Goal: Transaction & Acquisition: Purchase product/service

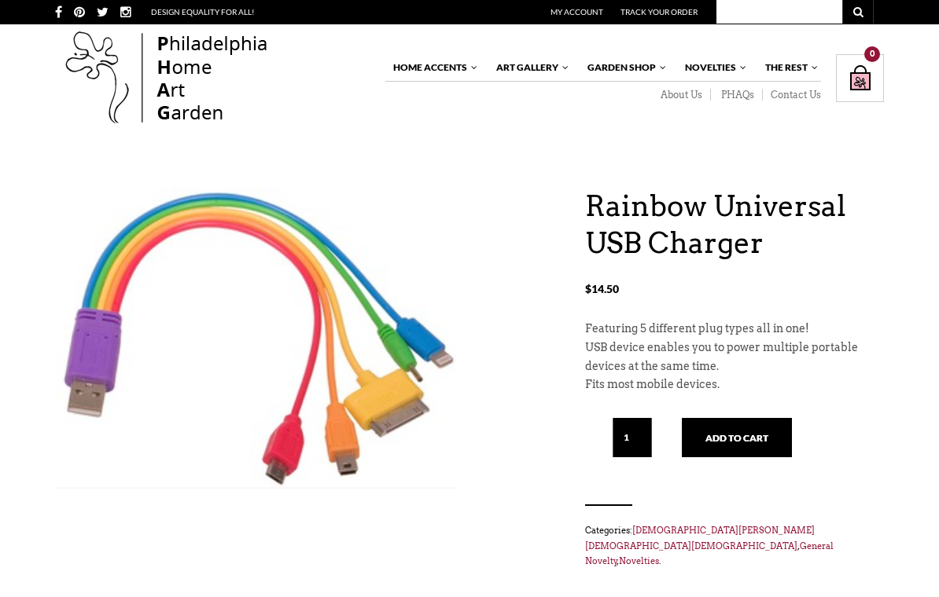
click at [634, 431] on input "1" at bounding box center [631, 437] width 39 height 39
type input "2"
click at [741, 433] on button "Add to cart" at bounding box center [737, 437] width 110 height 39
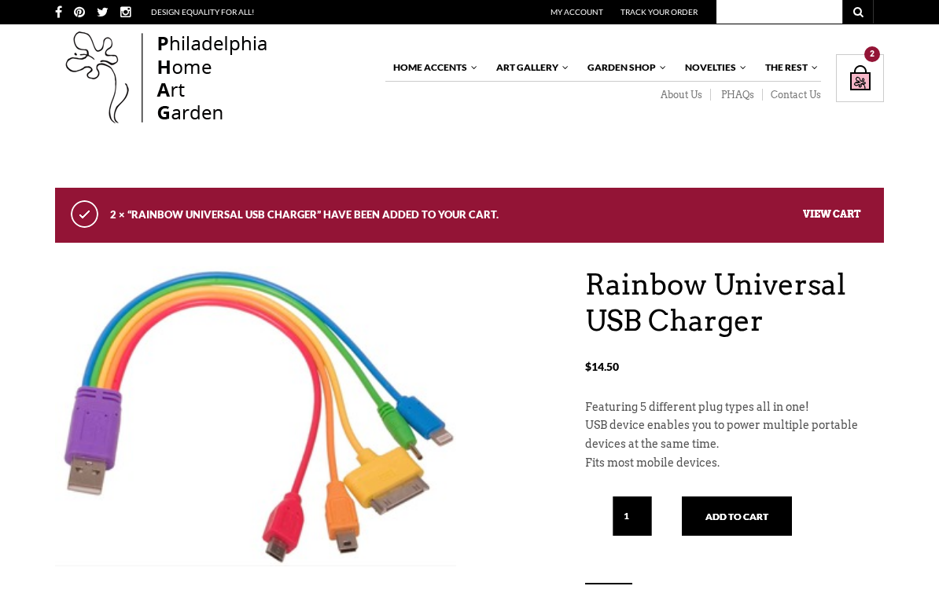
click at [864, 65] on div "Shopping Bag $ 29.00 / 2 item(s) 2" at bounding box center [860, 78] width 48 height 48
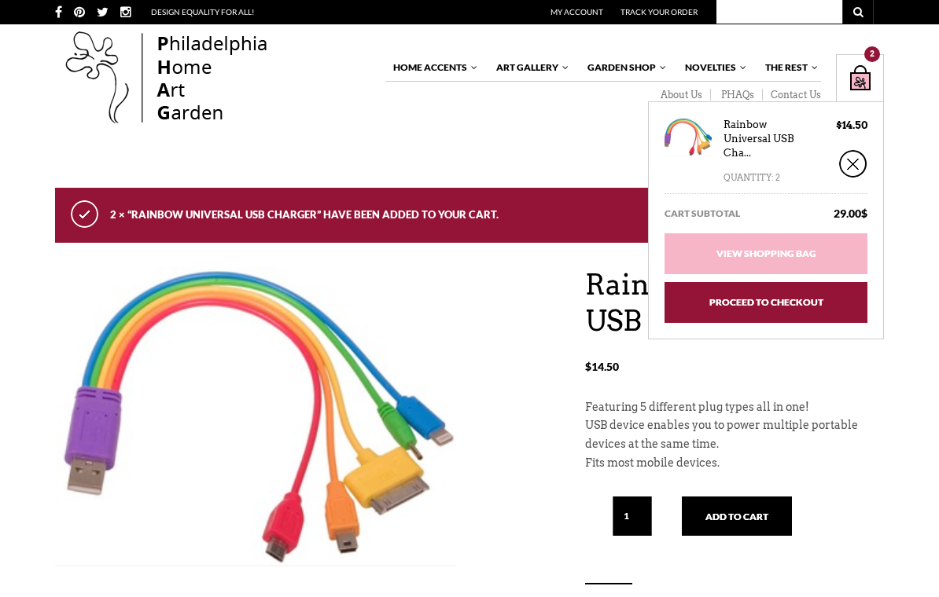
click at [771, 301] on link "Proceed to Checkout" at bounding box center [765, 302] width 203 height 41
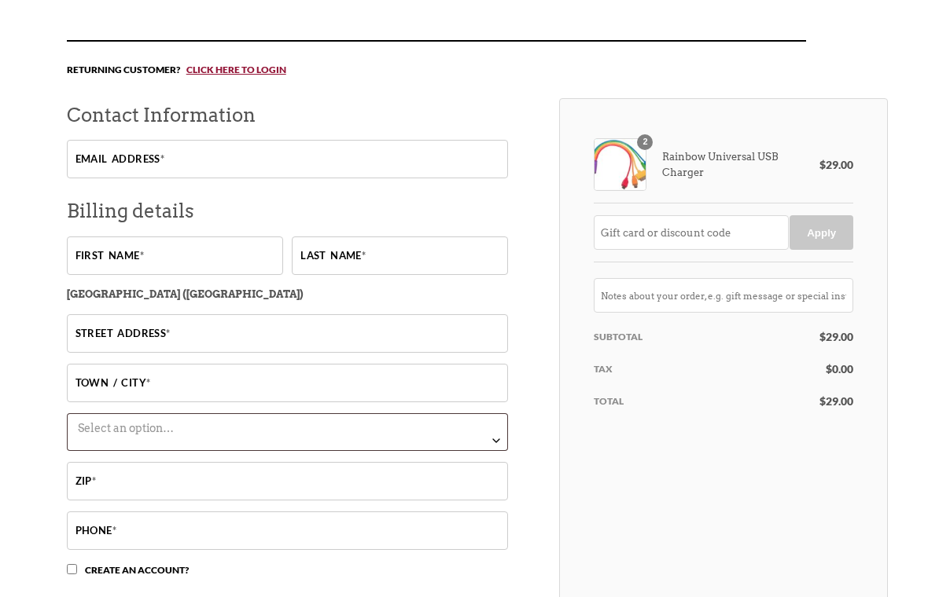
scroll to position [209, 0]
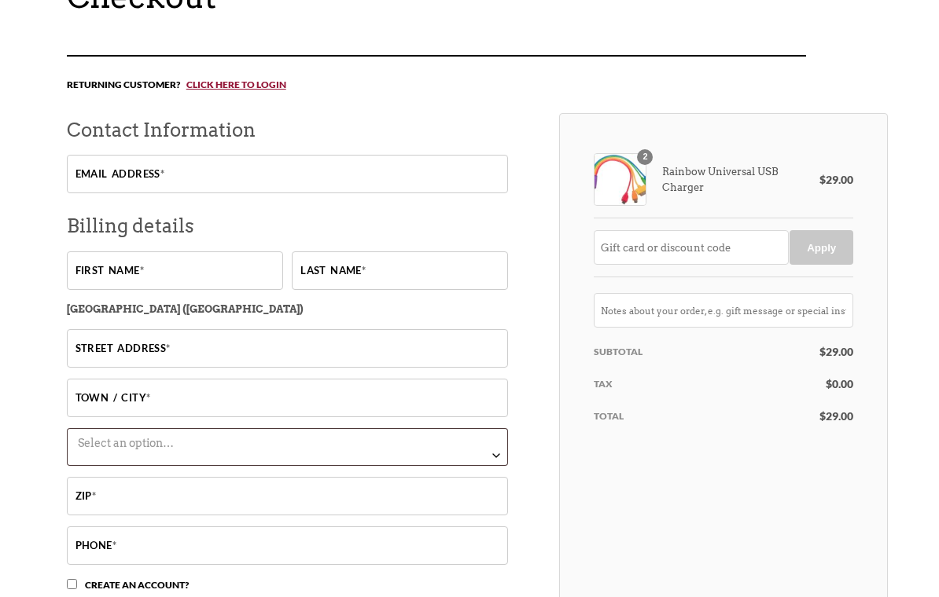
click at [193, 174] on input "Email address *" at bounding box center [288, 175] width 442 height 39
type input "eduane2126@gmail.com"
click at [189, 274] on input "First name *" at bounding box center [175, 271] width 216 height 39
type input "Elizabeth"
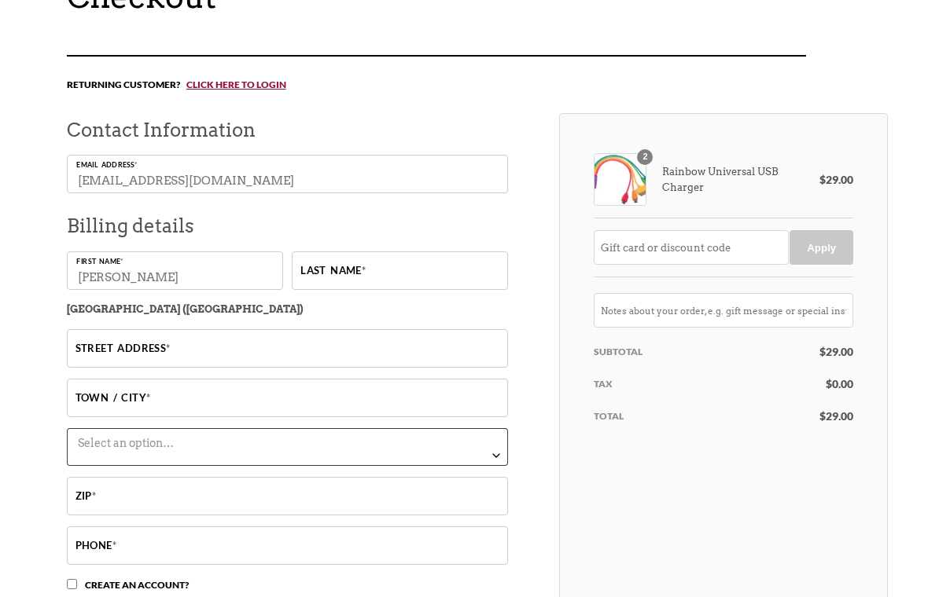
click at [359, 274] on input "Last name *" at bounding box center [400, 271] width 216 height 39
type input "Duane"
click at [186, 350] on input "Street address *" at bounding box center [288, 348] width 442 height 39
type input "141 Doris Dr"
type input "Ruckersville"
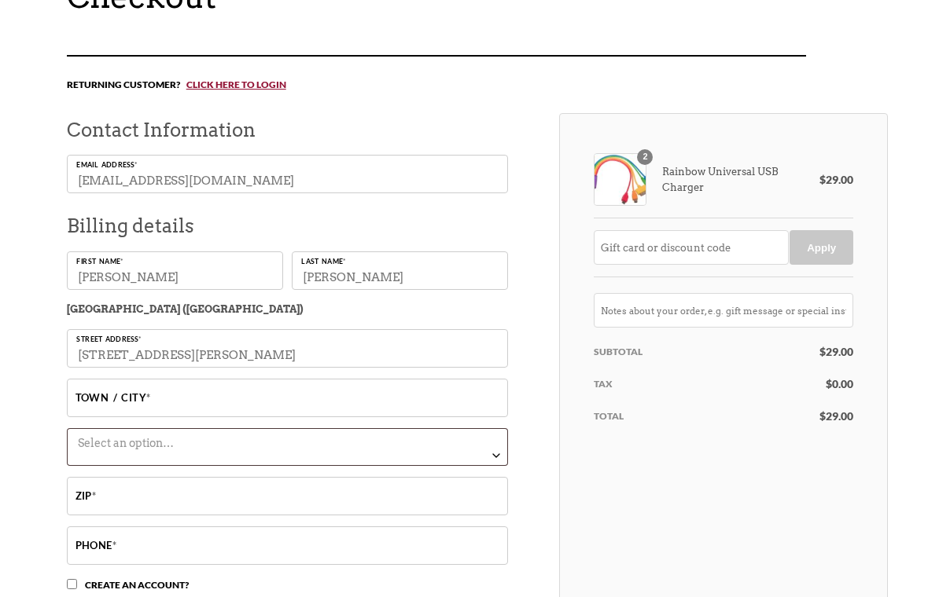
select select "VA"
type input "22968"
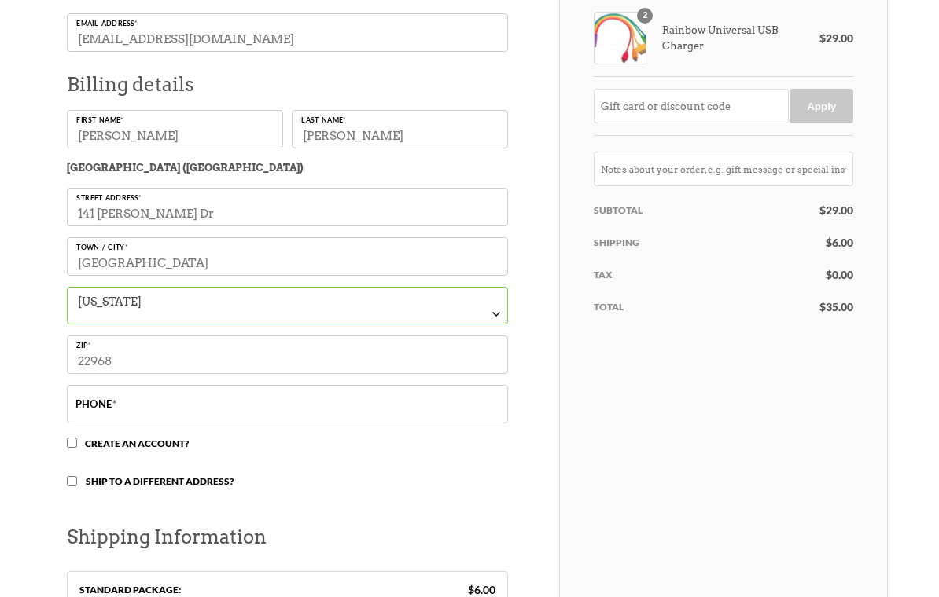
scroll to position [352, 0]
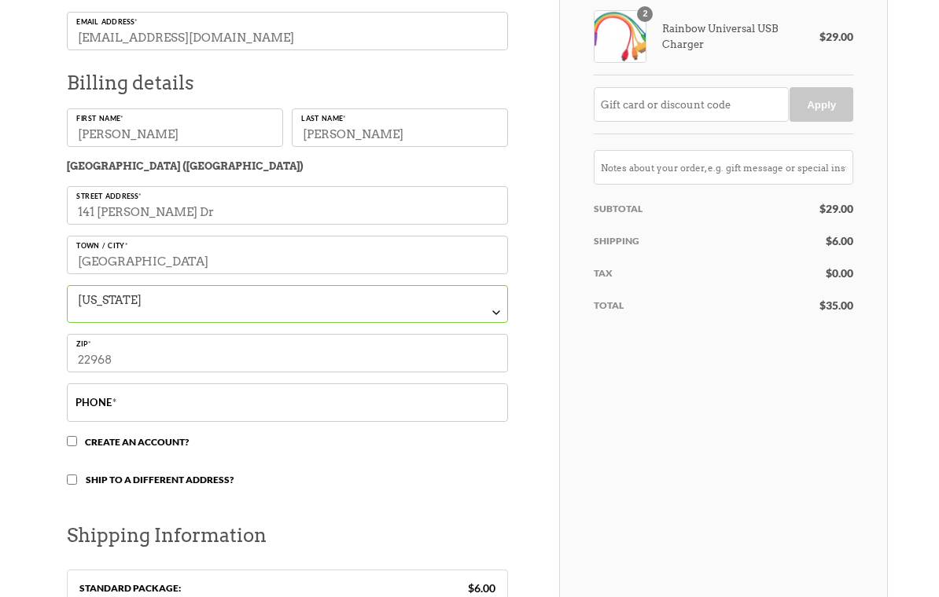
click at [266, 412] on input "Phone *" at bounding box center [288, 403] width 442 height 39
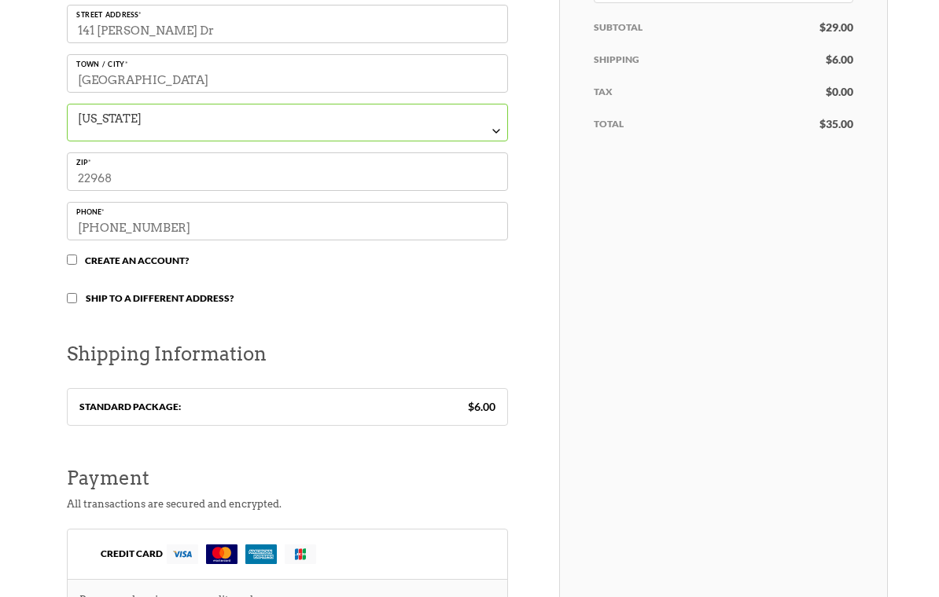
scroll to position [535, 0]
type input "484-695-6270"
click at [479, 413] on bdi "$ 6.00" at bounding box center [482, 406] width 28 height 13
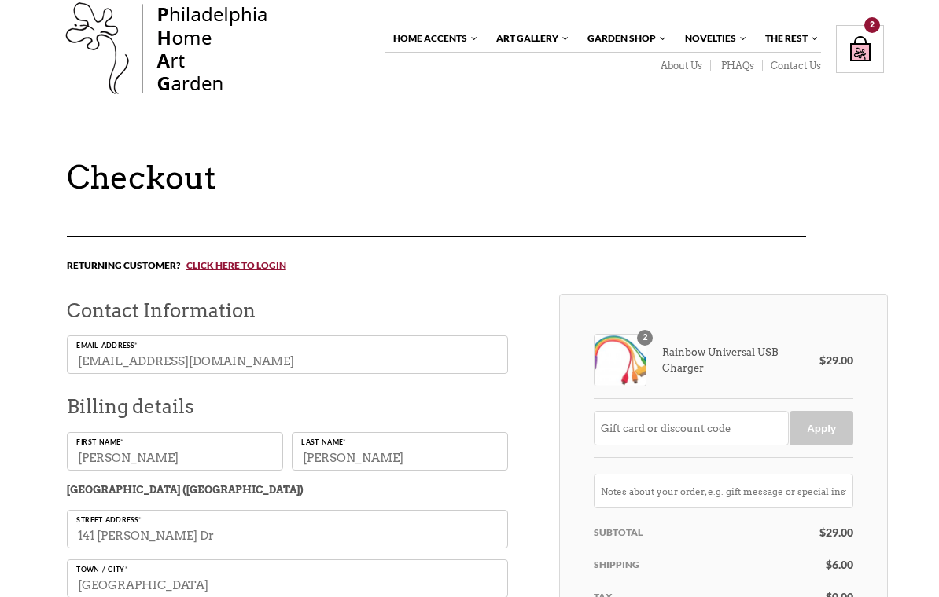
scroll to position [0, 0]
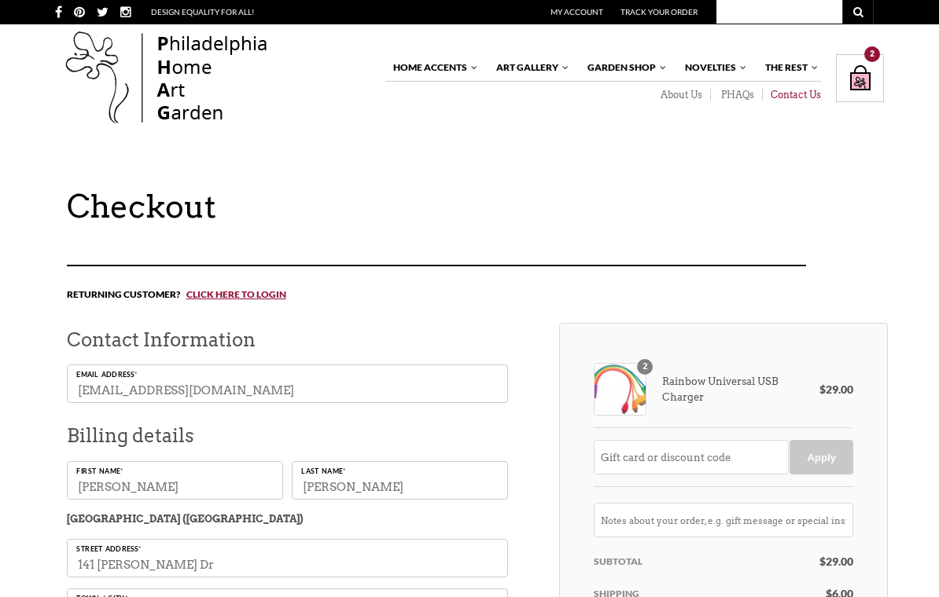
click at [791, 94] on link "Contact Us" at bounding box center [792, 95] width 58 height 13
